Goal: Task Accomplishment & Management: Manage account settings

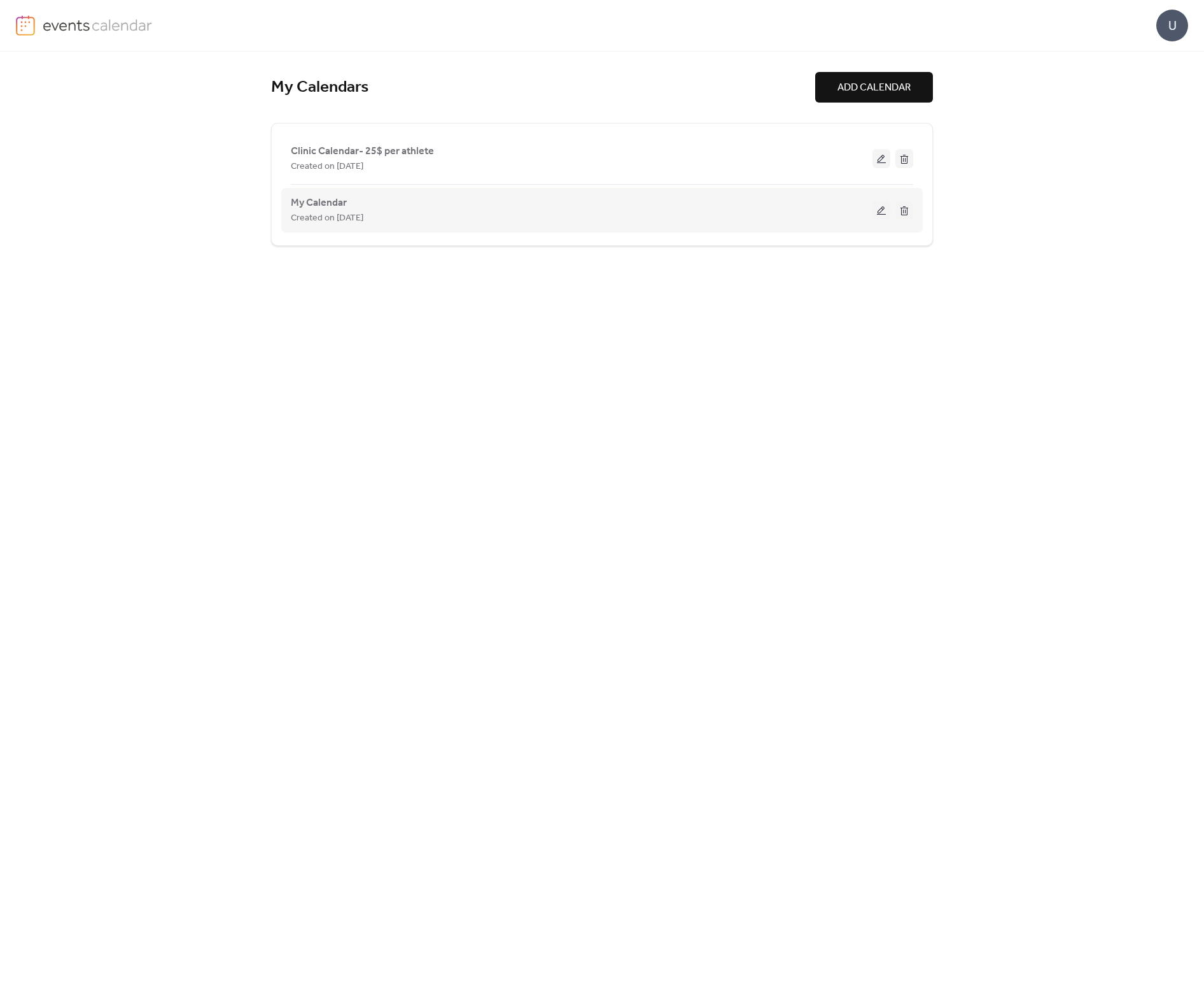
click at [879, 212] on button at bounding box center [882, 210] width 18 height 19
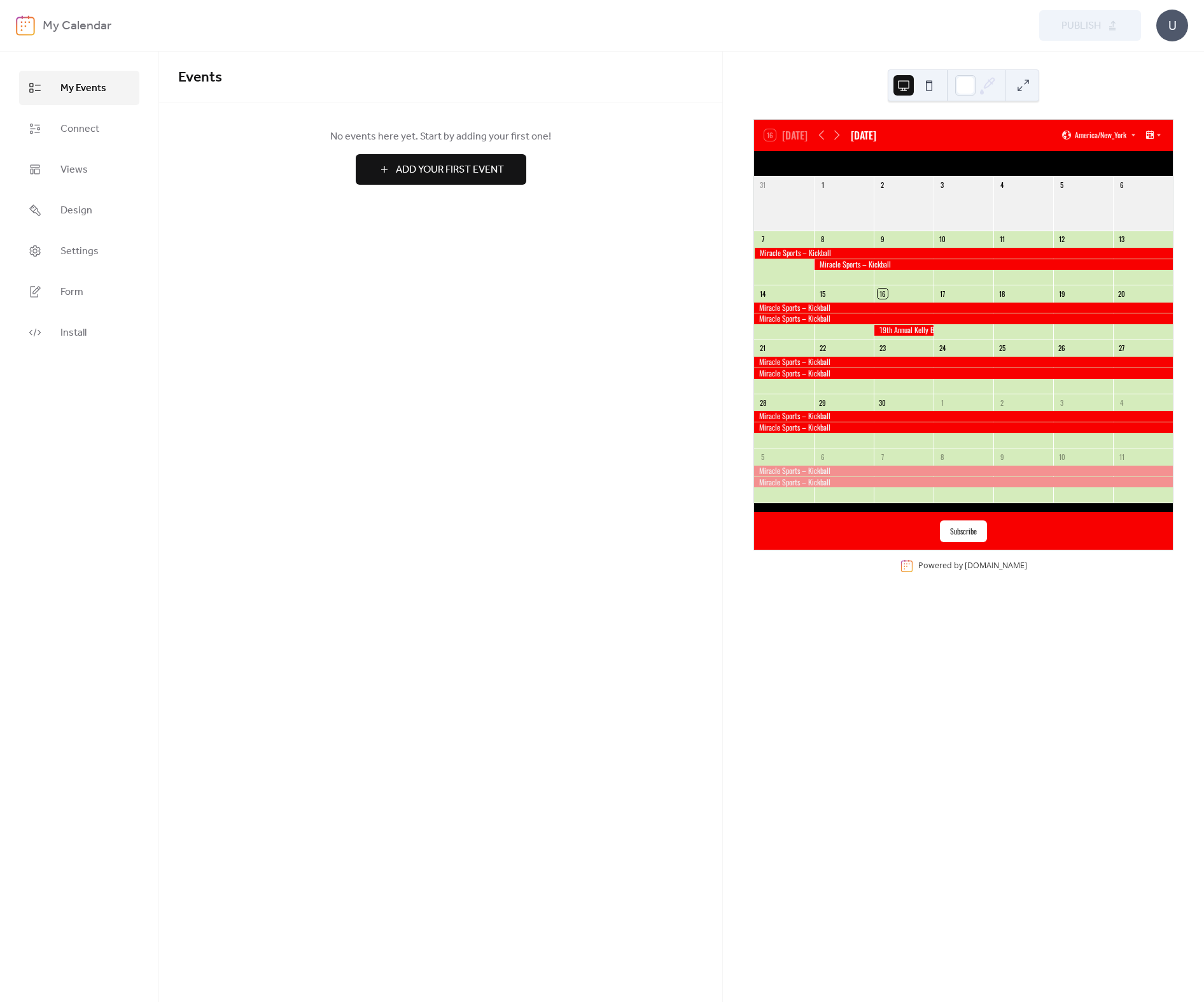
click at [866, 265] on div at bounding box center [993, 265] width 359 height 11
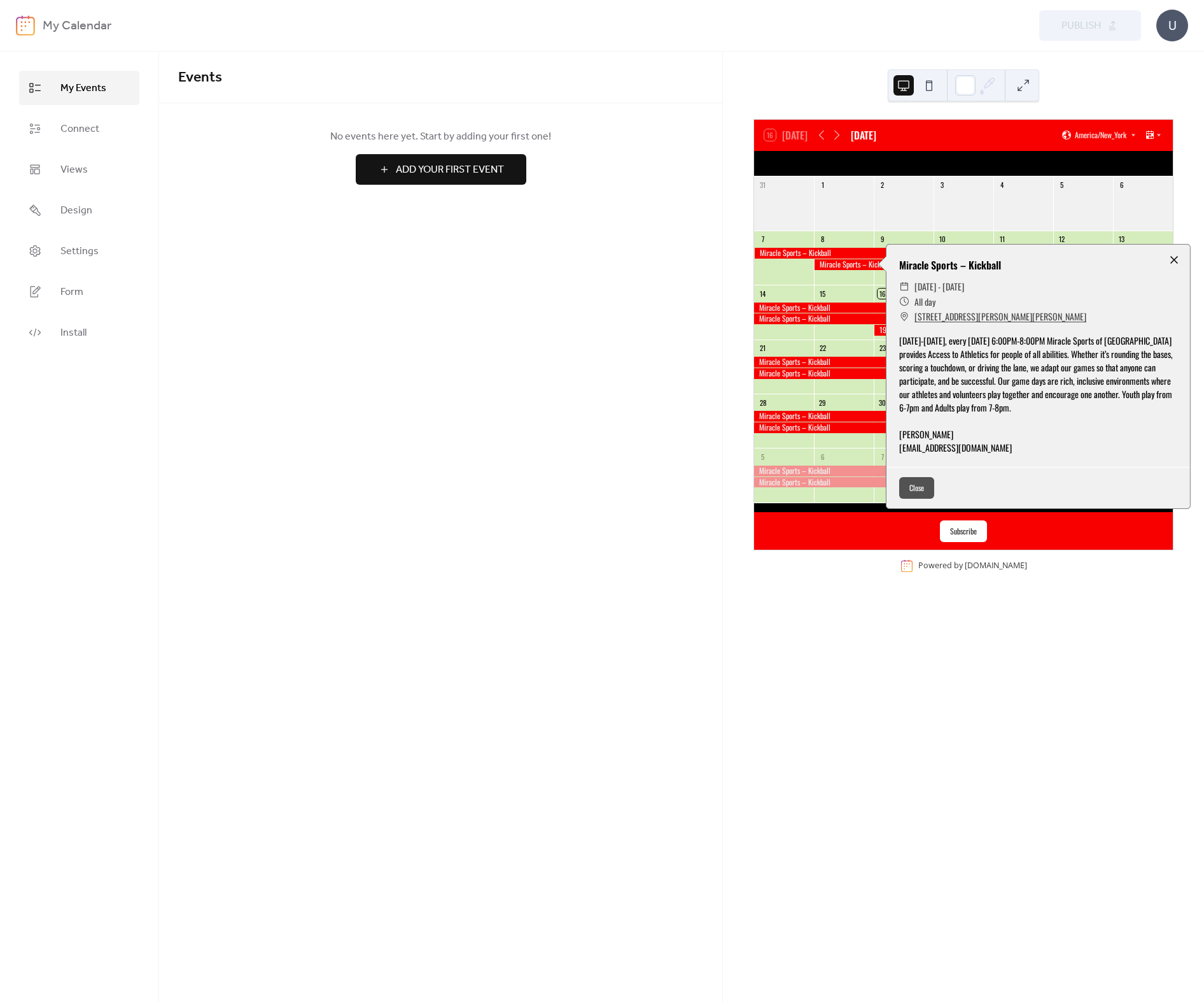
click at [1178, 255] on div at bounding box center [1174, 260] width 18 height 18
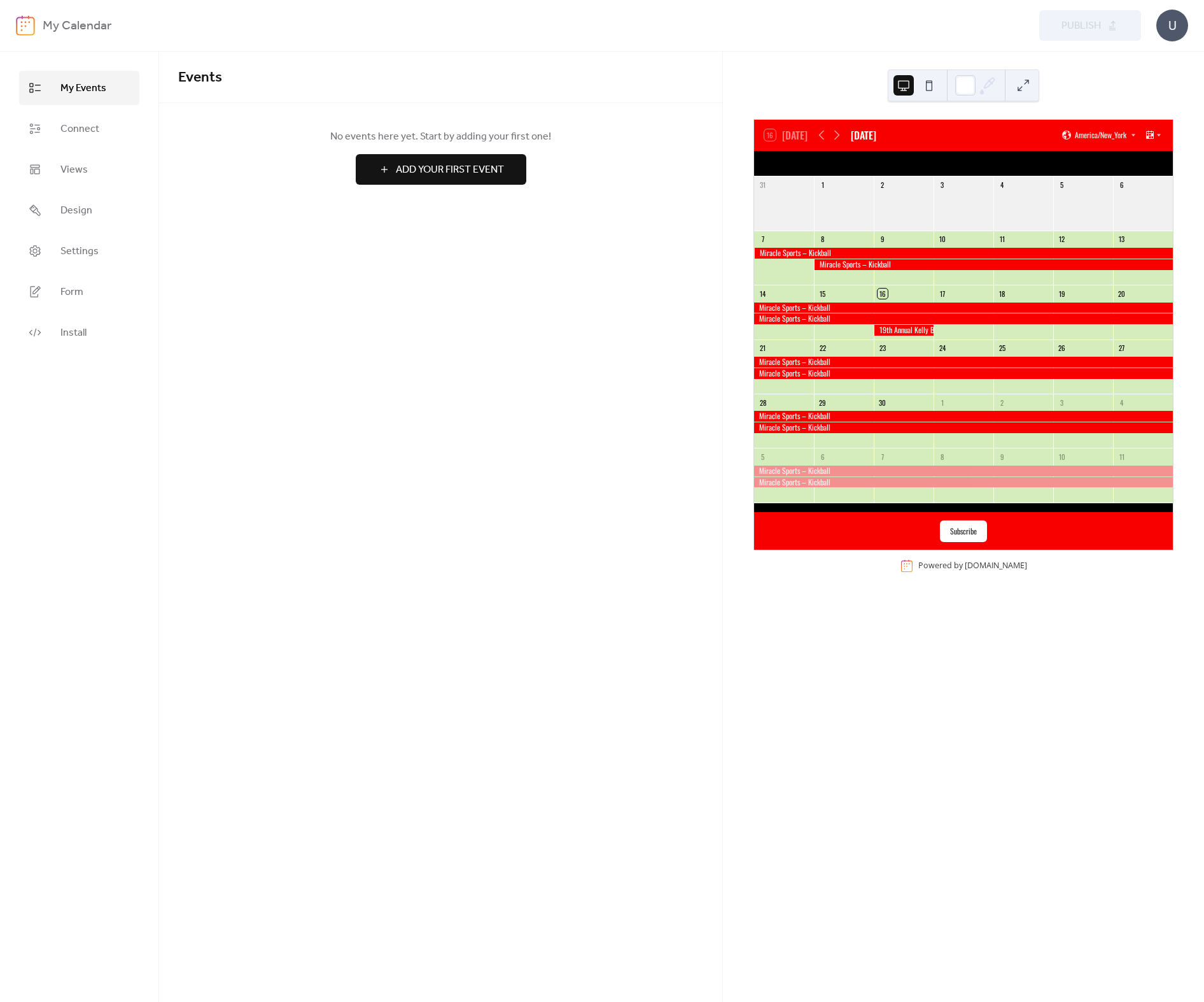
click at [958, 532] on button "Subscribe" at bounding box center [964, 531] width 47 height 21
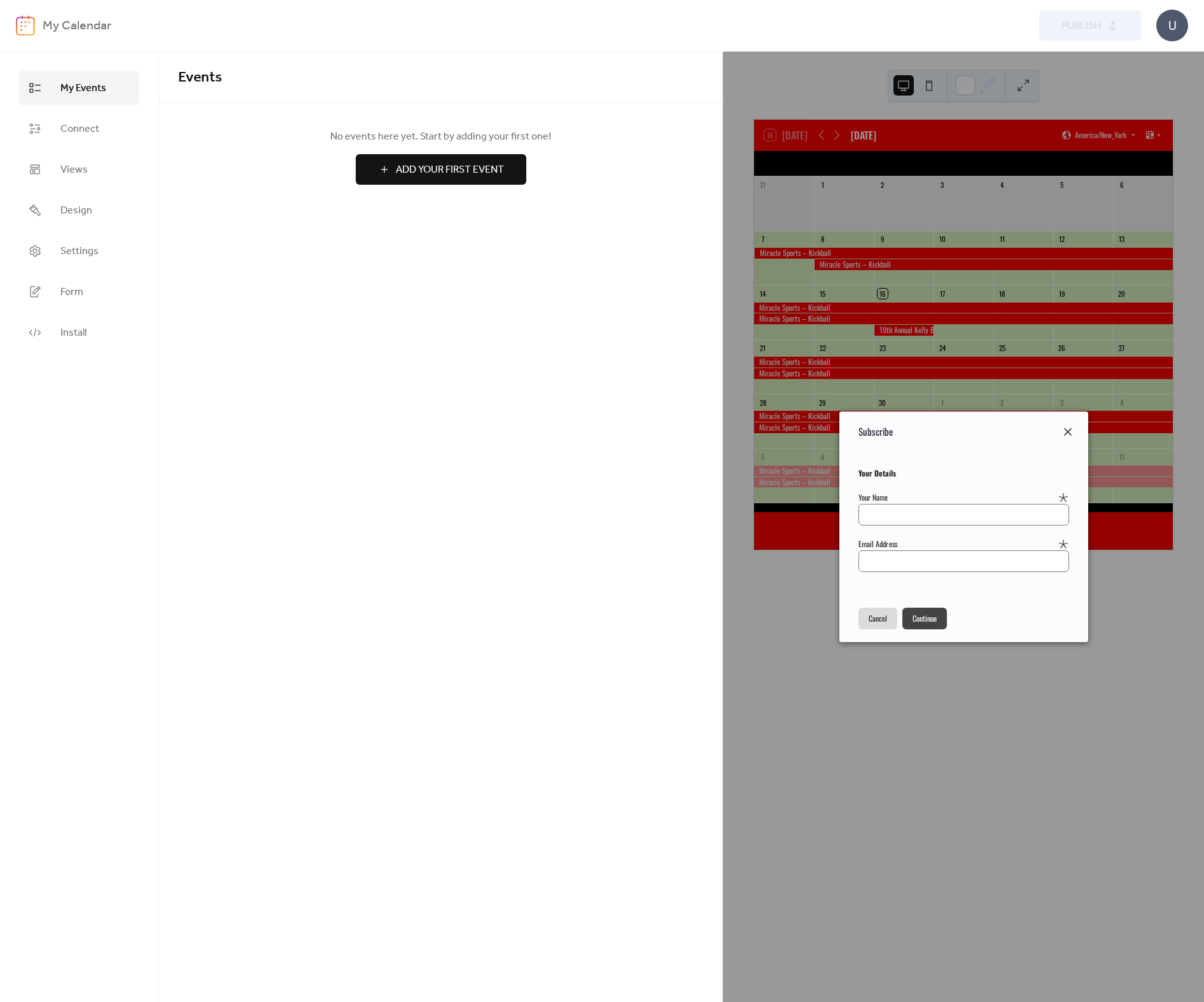
click at [1066, 432] on icon at bounding box center [1068, 432] width 15 height 15
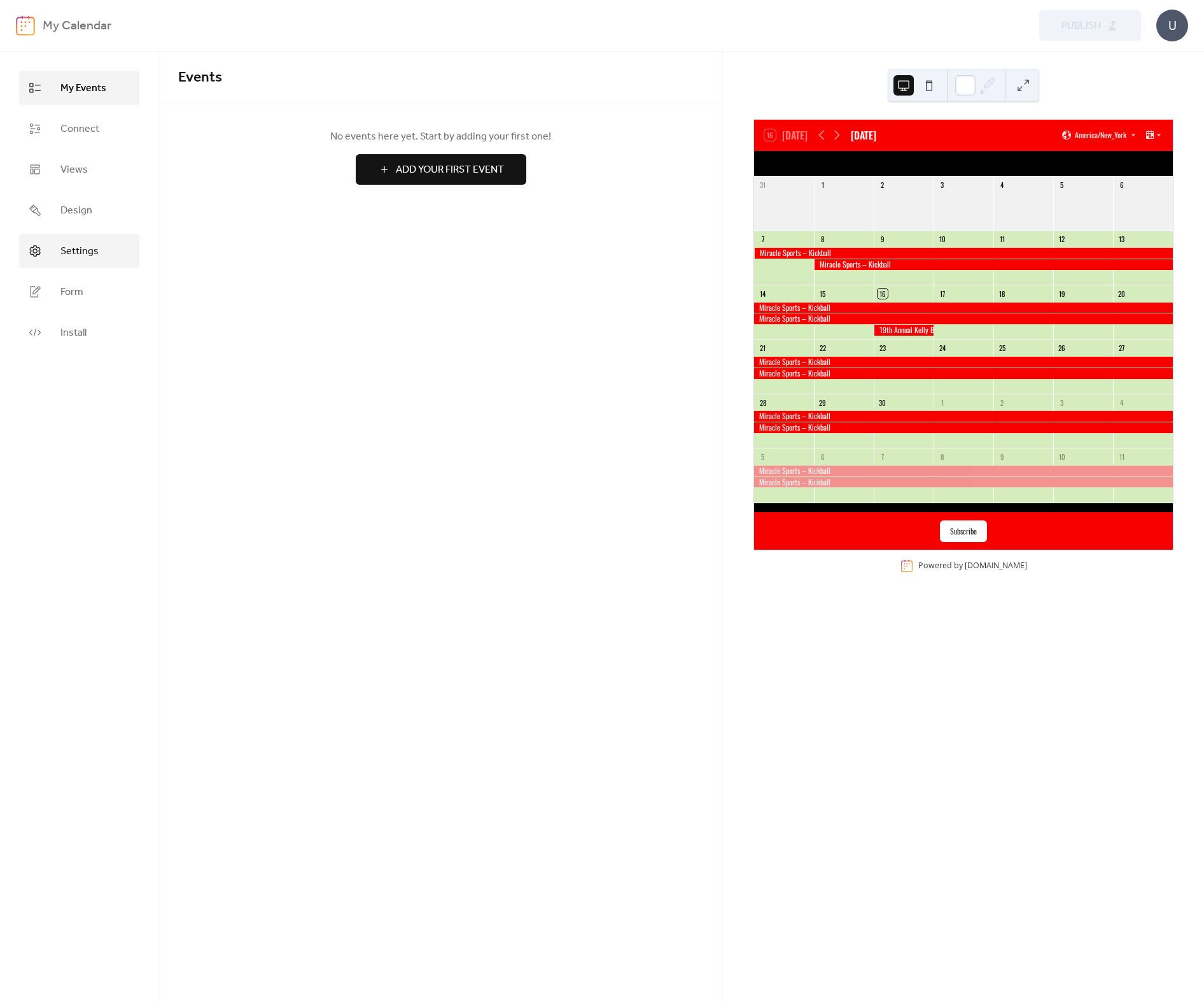
click at [77, 255] on span "Settings" at bounding box center [79, 251] width 38 height 15
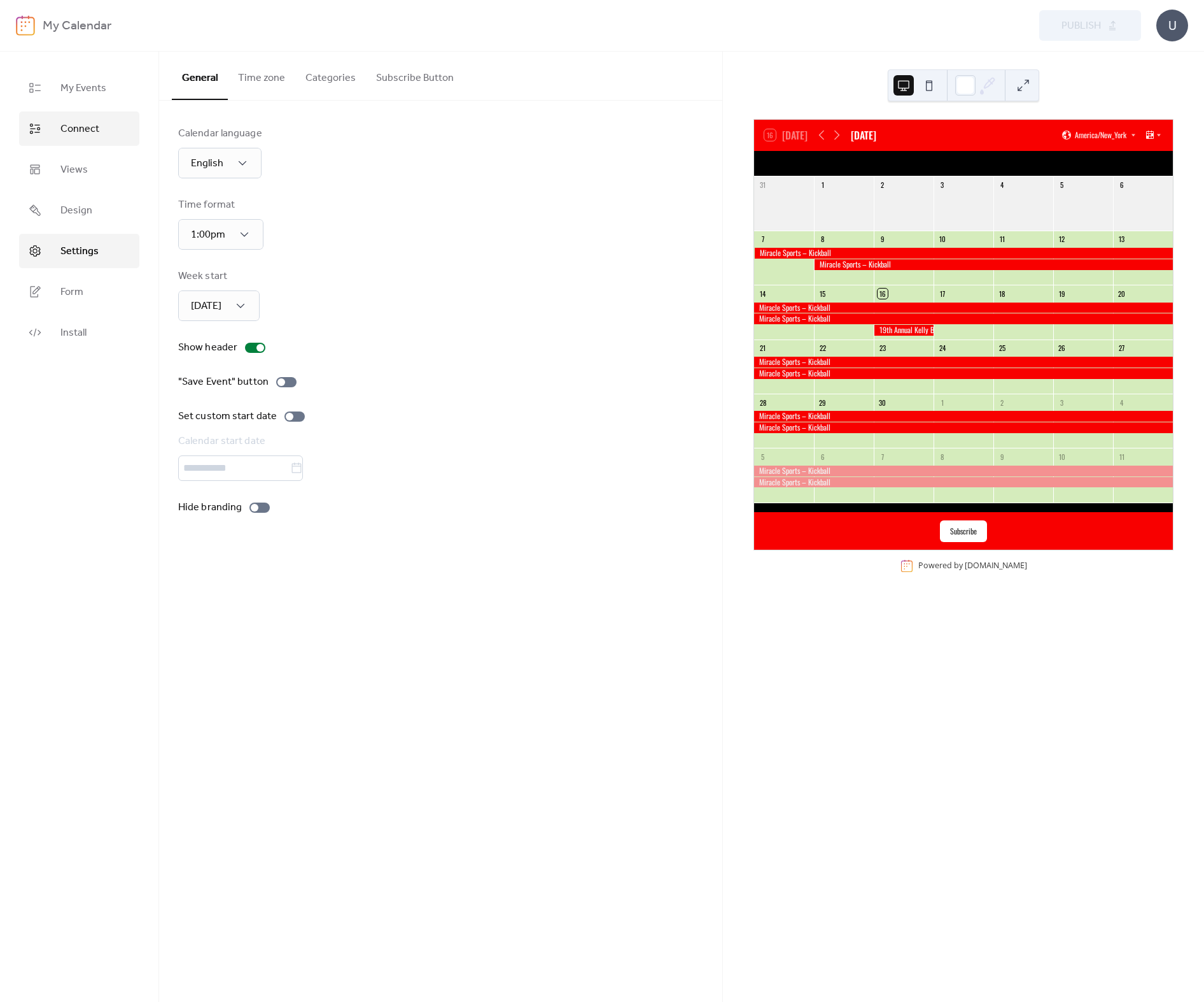
click at [84, 131] on span "Connect" at bounding box center [79, 129] width 39 height 15
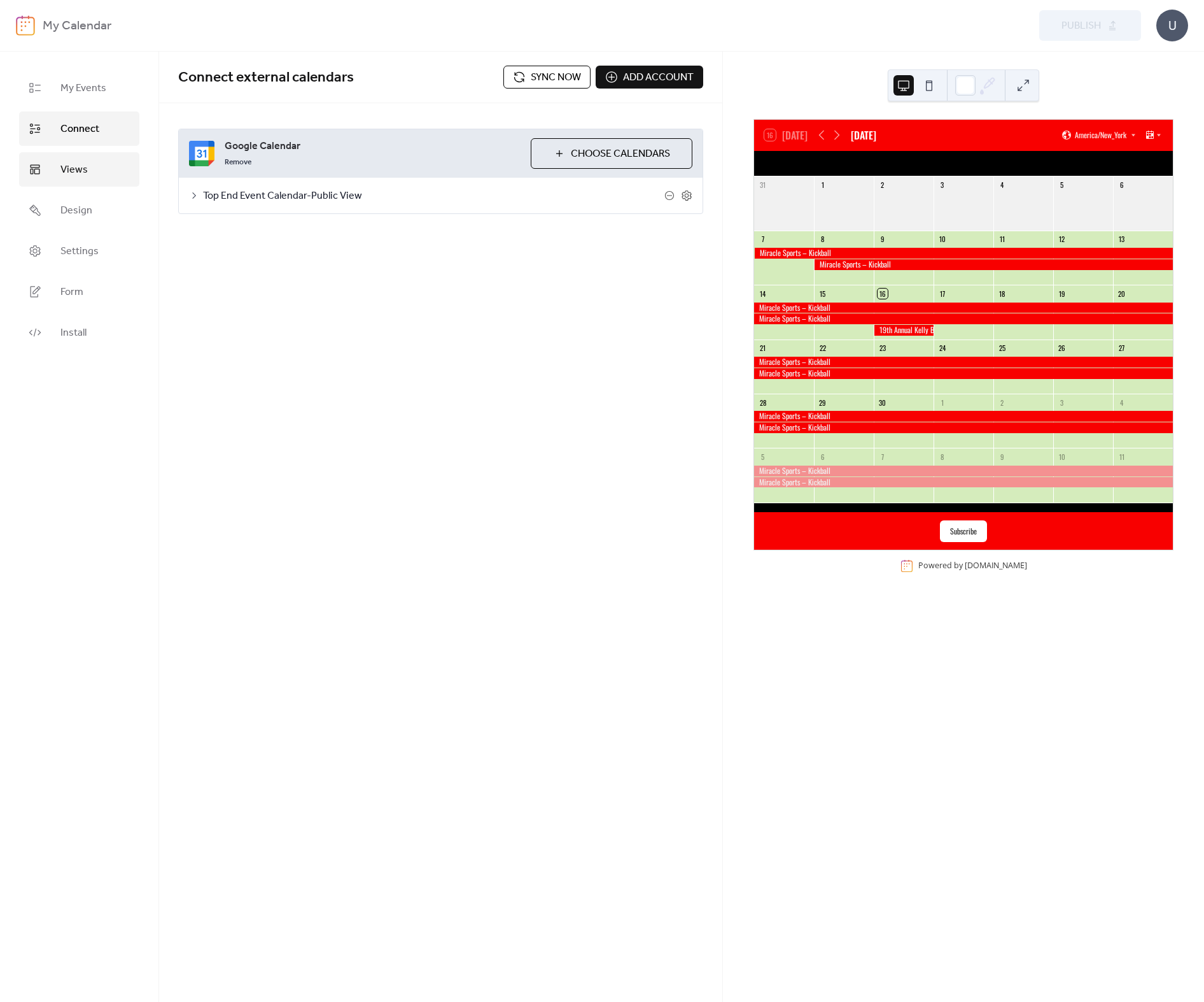
click at [70, 162] on span "Views" at bounding box center [74, 169] width 27 height 15
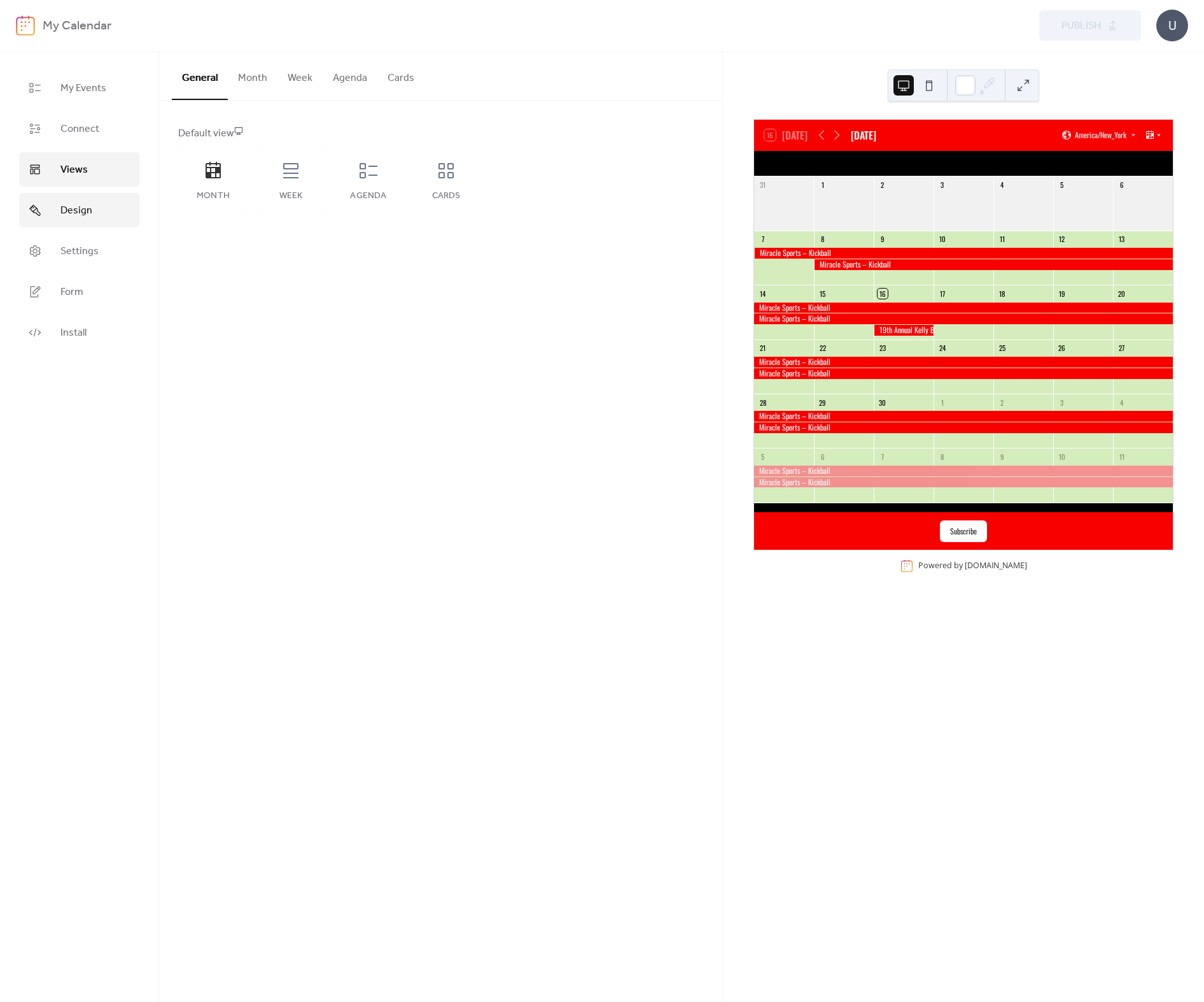
click at [88, 208] on span "Design" at bounding box center [76, 211] width 32 height 15
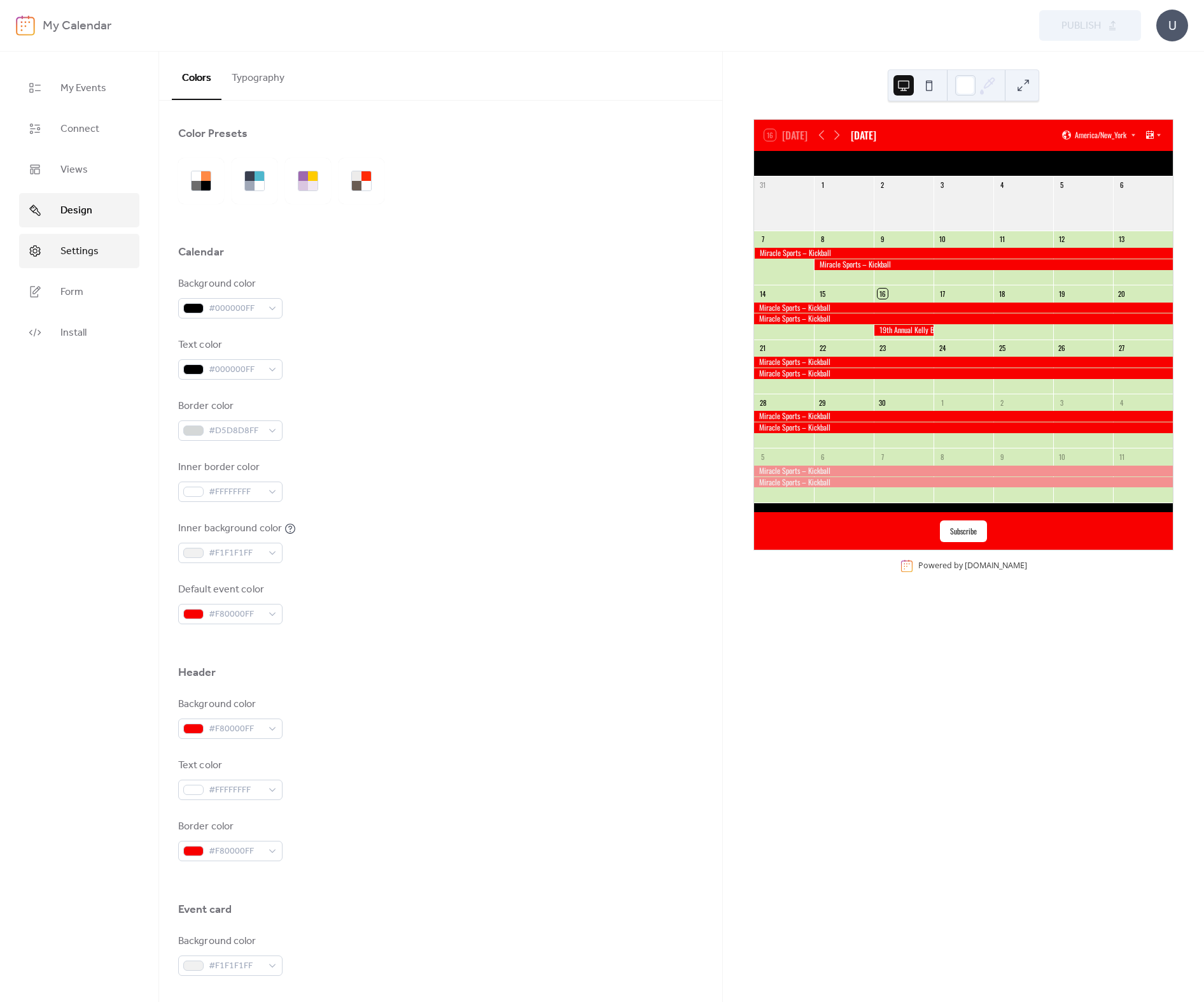
click at [83, 251] on span "Settings" at bounding box center [79, 251] width 38 height 15
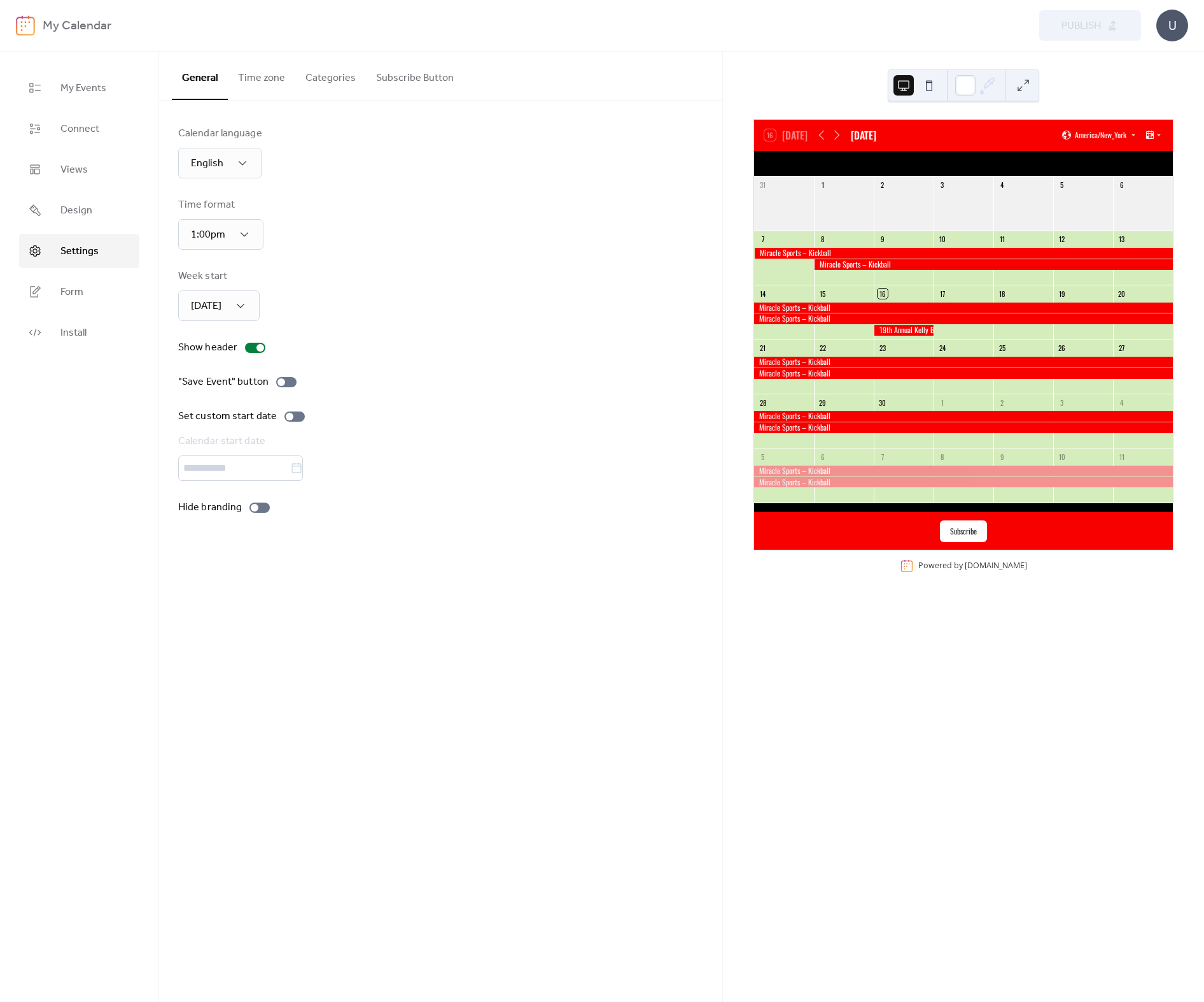
click at [414, 78] on button "Subscribe Button" at bounding box center [415, 74] width 98 height 47
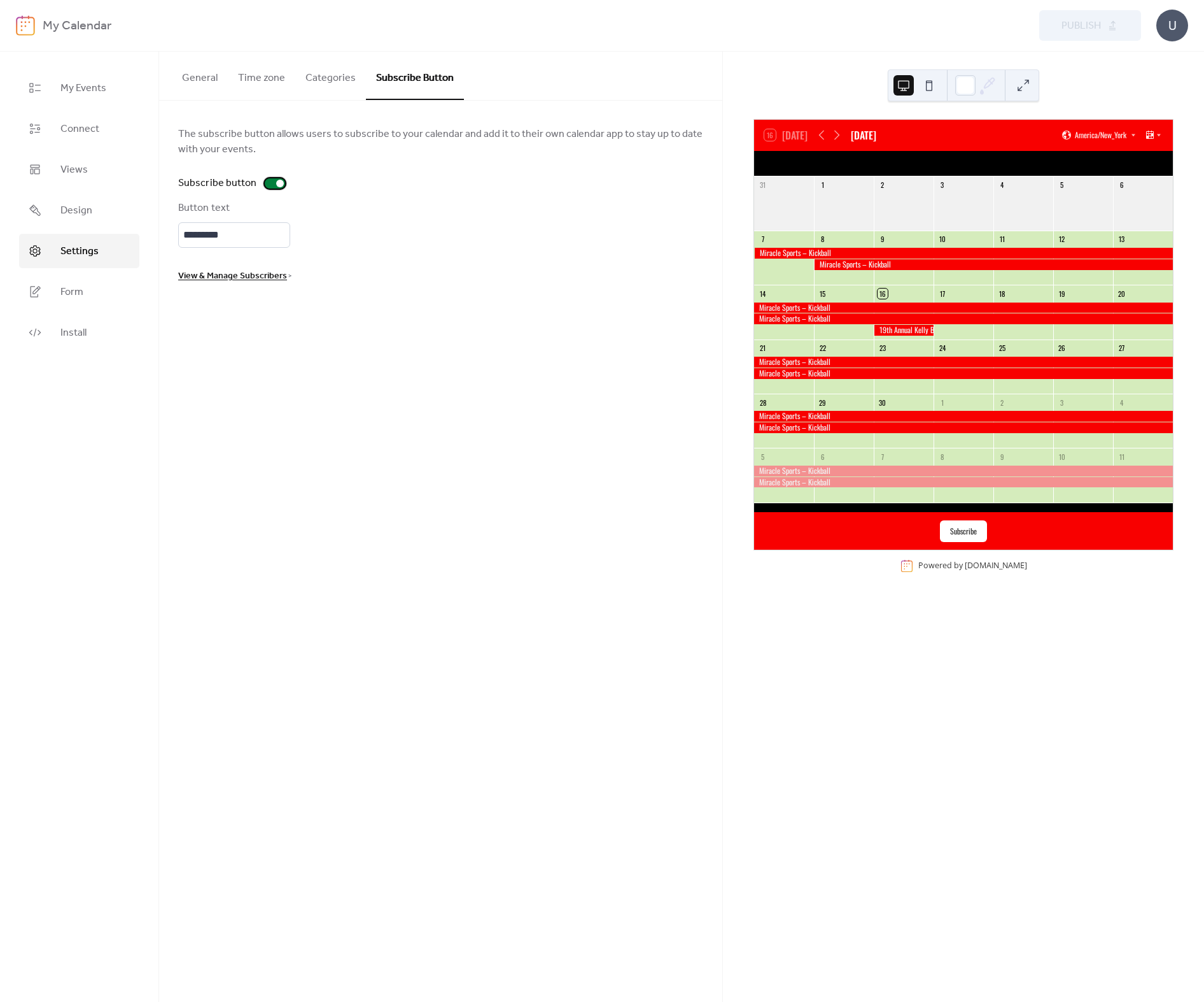
click at [268, 182] on div at bounding box center [274, 184] width 21 height 10
